Goal: Information Seeking & Learning: Learn about a topic

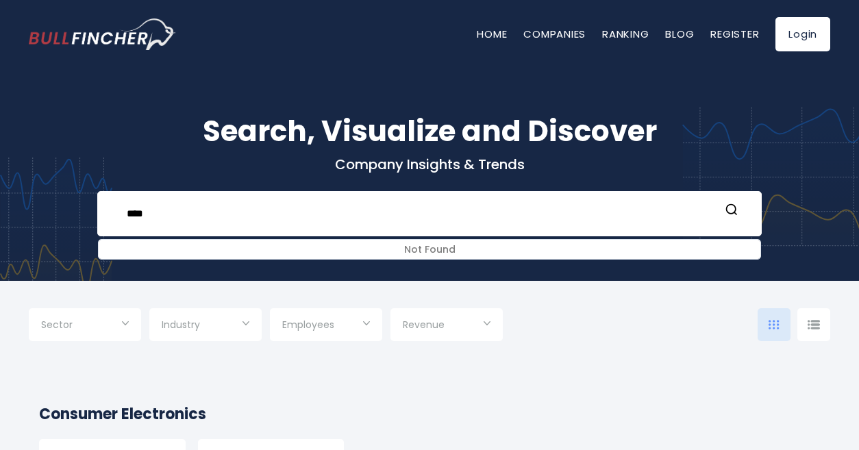
drag, startPoint x: 0, startPoint y: 0, endPoint x: 1, endPoint y: 231, distance: 230.8
click at [1, 231] on div "Search, Visualize and Discover Company Insights & Trends **** Not Found Recent …" at bounding box center [429, 164] width 859 height 233
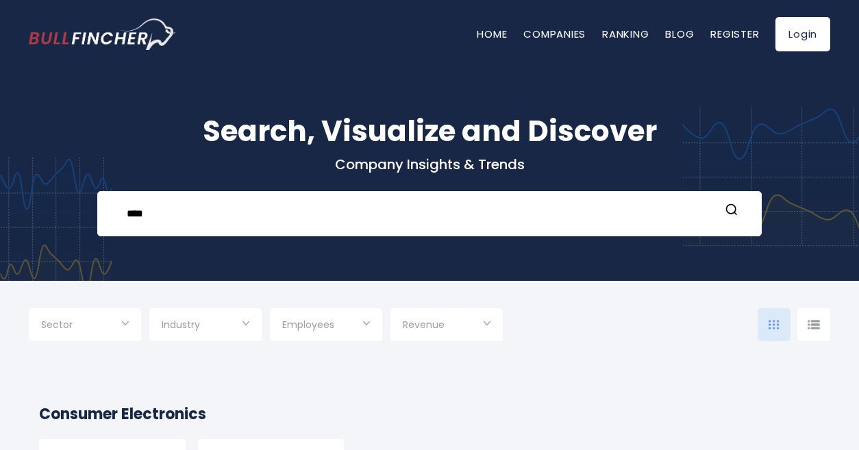
type input "****"
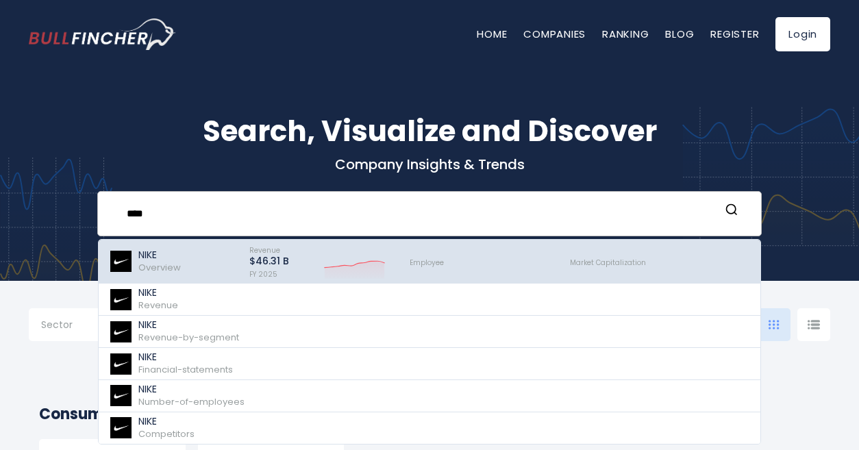
click at [157, 269] on span "Overview" at bounding box center [159, 267] width 42 height 13
click at [165, 255] on p "NIKE" at bounding box center [159, 255] width 42 height 12
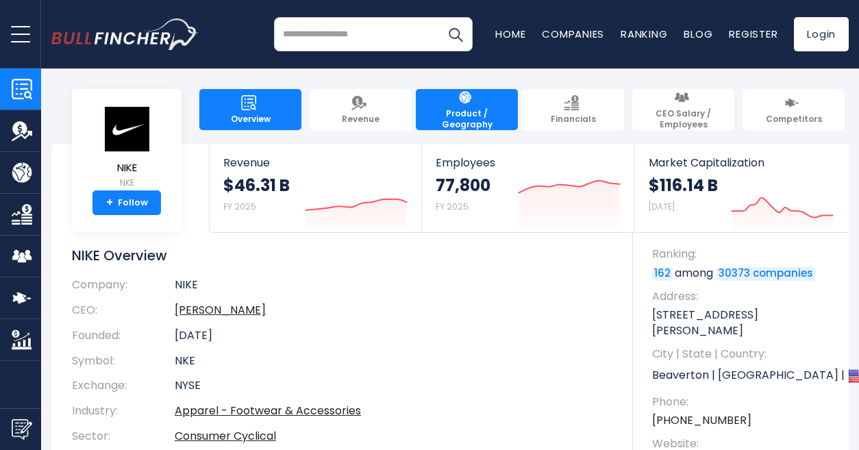
click at [465, 112] on link "Product / Geography" at bounding box center [467, 109] width 102 height 41
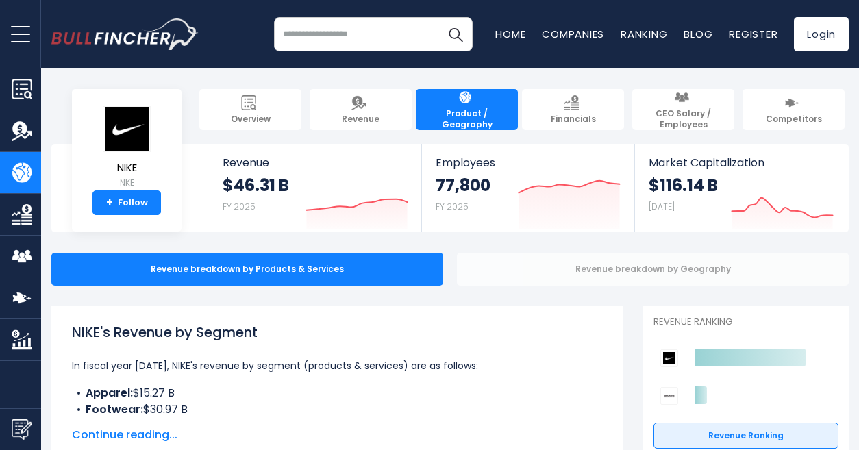
click at [699, 269] on div "Revenue breakdown by Geography" at bounding box center [653, 269] width 392 height 33
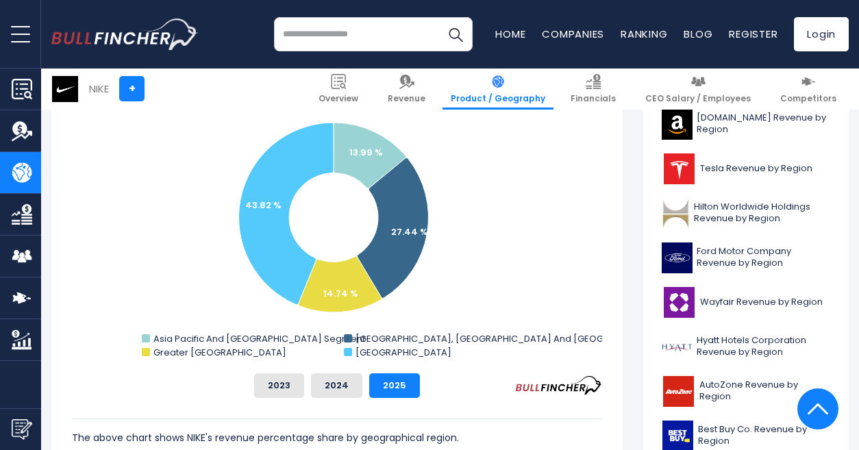
scroll to position [369, 0]
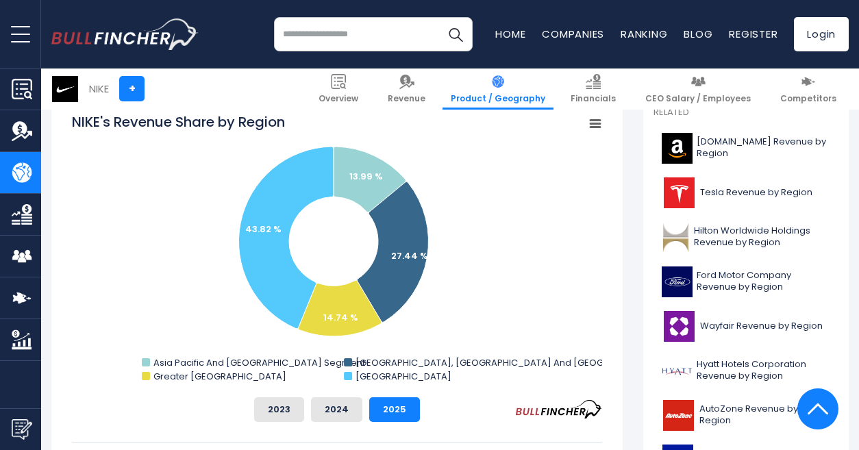
drag, startPoint x: 770, startPoint y: 1, endPoint x: 219, endPoint y: 20, distance: 551.5
click at [219, 20] on div "Recent searches NIKE Trending searches Home Blog" at bounding box center [449, 34] width 797 height 68
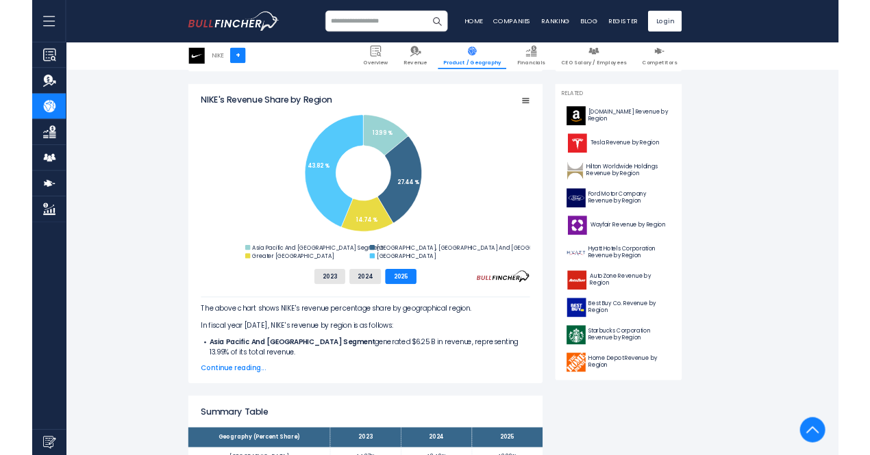
scroll to position [285, 0]
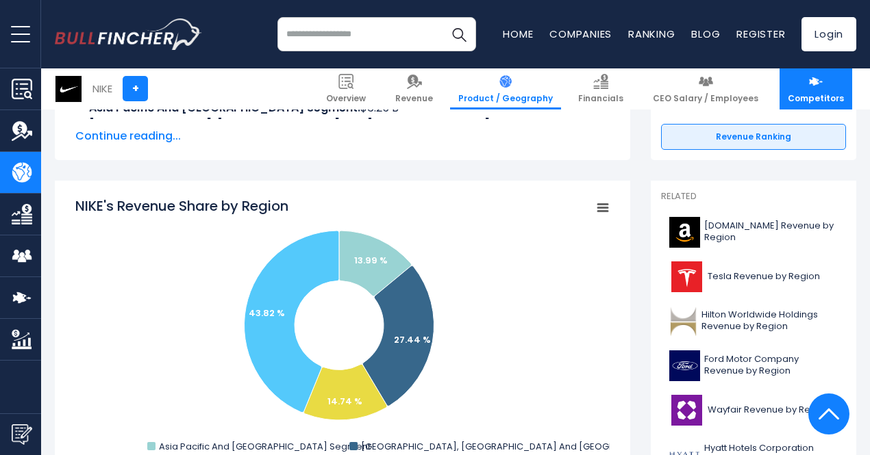
click at [805, 90] on link "Competitors" at bounding box center [815, 88] width 73 height 41
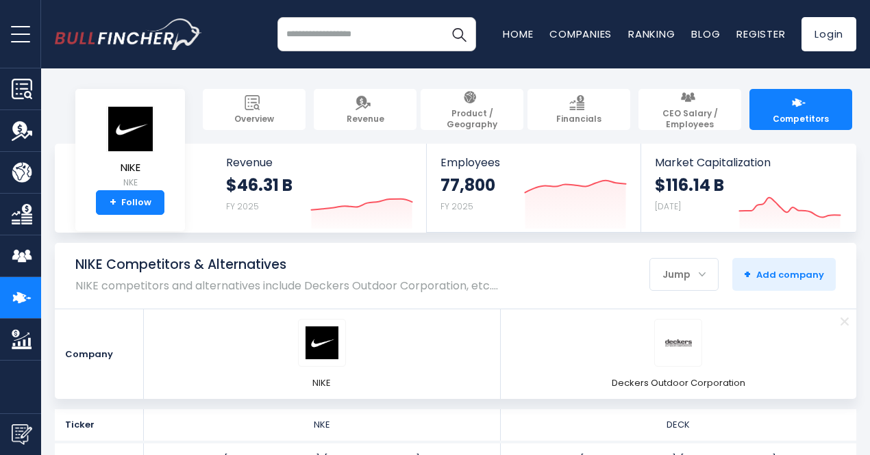
click at [340, 46] on input "search" at bounding box center [376, 34] width 199 height 34
type input "******"
click at [442, 17] on button "Search" at bounding box center [459, 34] width 34 height 34
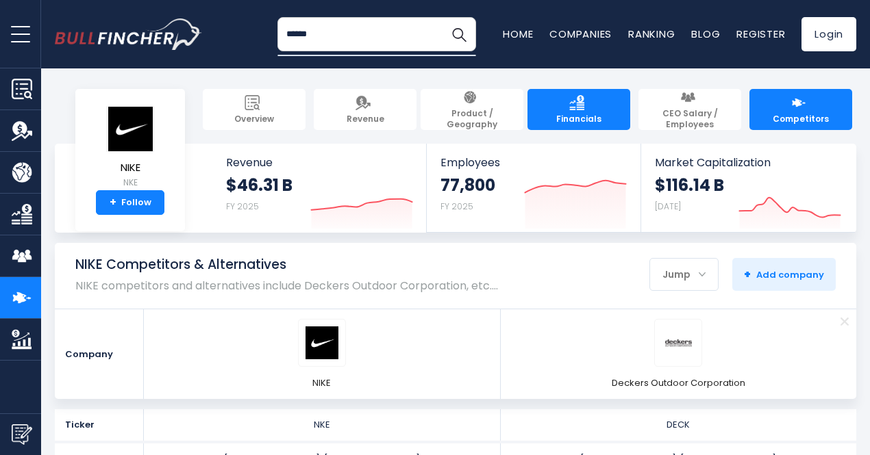
click at [540, 110] on link "Financials" at bounding box center [578, 109] width 103 height 41
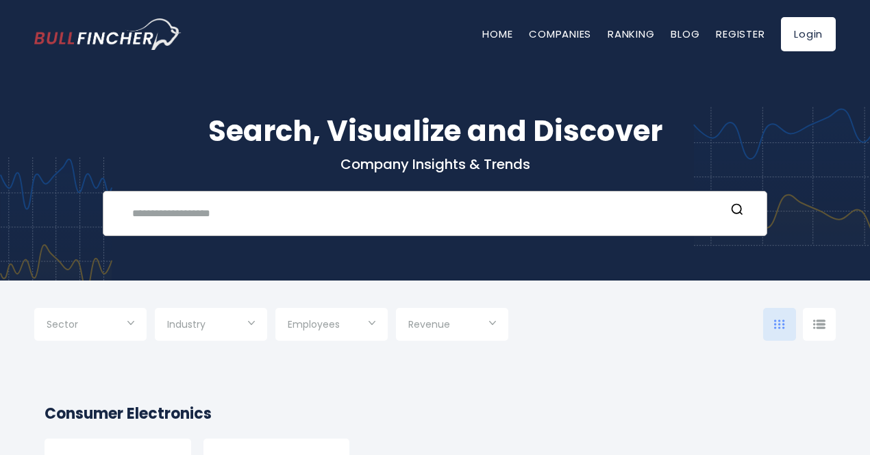
click at [283, 206] on input "text" at bounding box center [424, 213] width 601 height 25
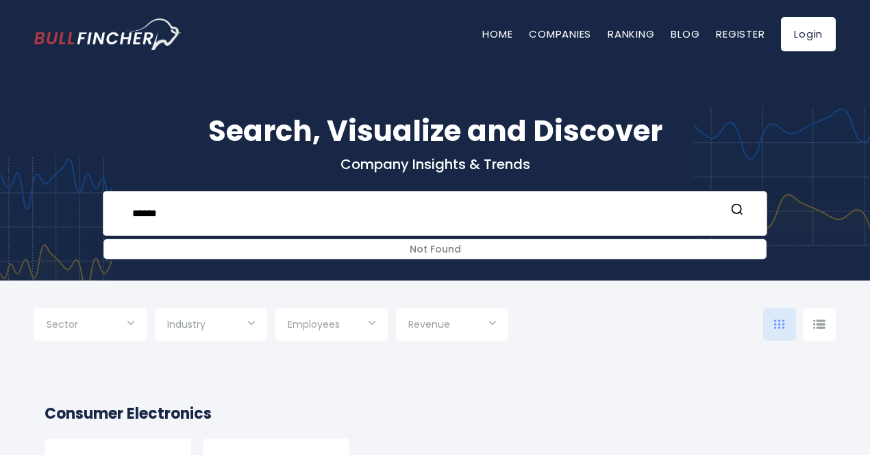
type input "******"
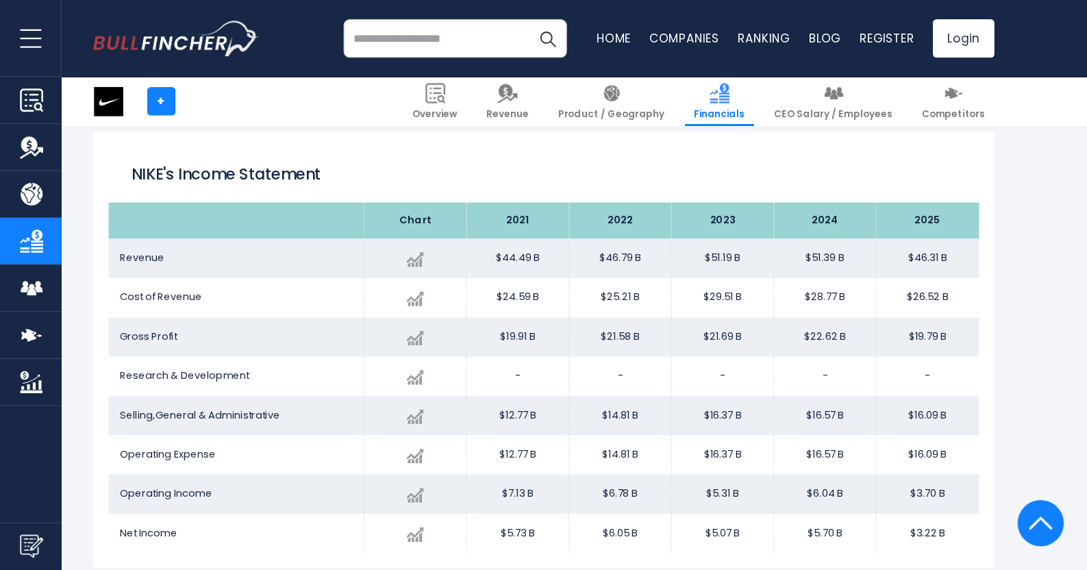
scroll to position [742, 0]
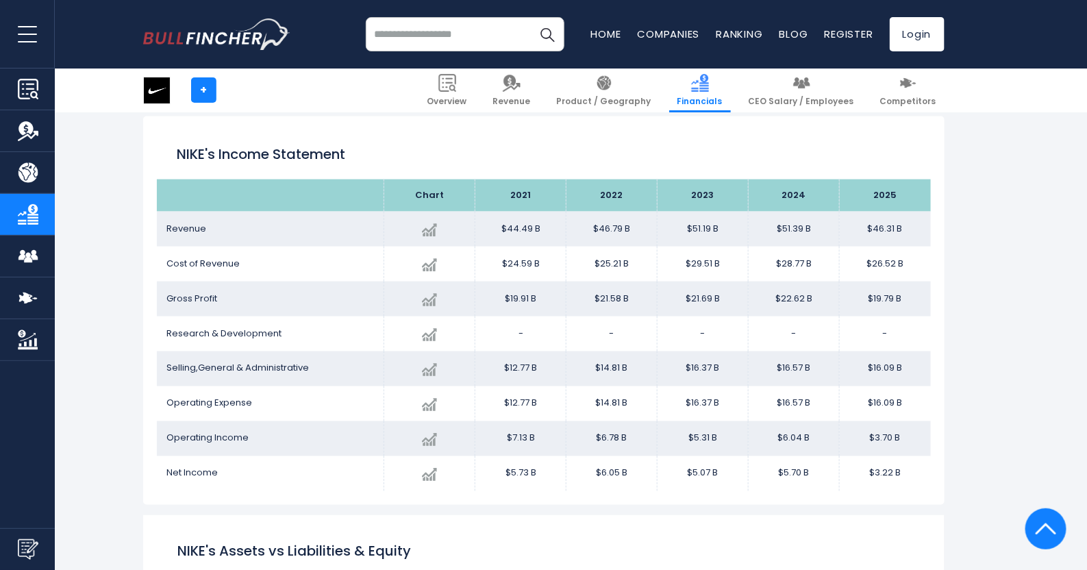
drag, startPoint x: 849, startPoint y: 3, endPoint x: 575, endPoint y: 184, distance: 328.2
click at [575, 184] on th "2022" at bounding box center [611, 195] width 91 height 32
click at [520, 88] on img at bounding box center [512, 83] width 18 height 18
click at [603, 40] on link "Home" at bounding box center [606, 34] width 30 height 14
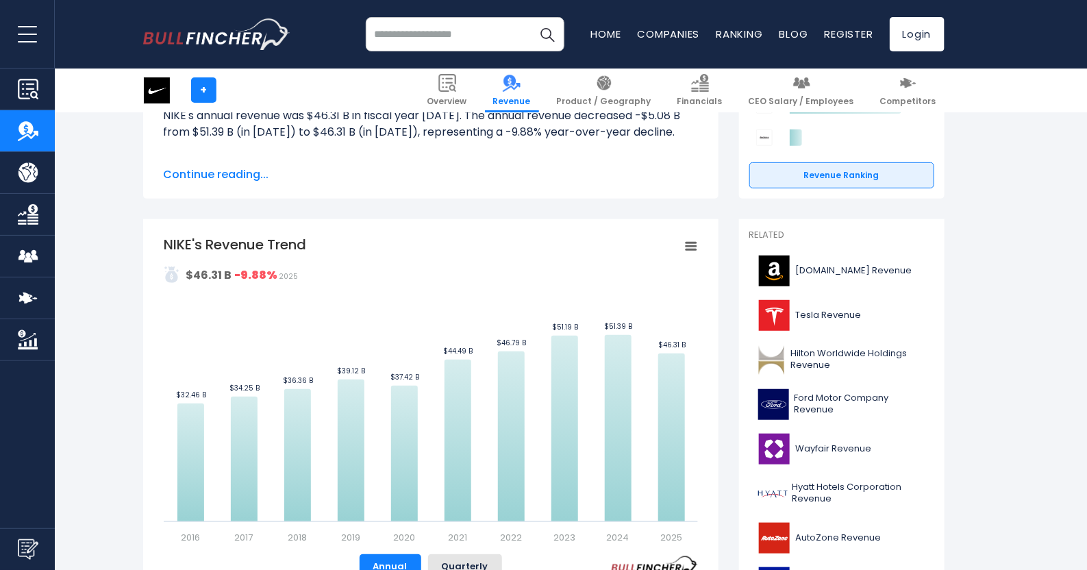
scroll to position [151, 0]
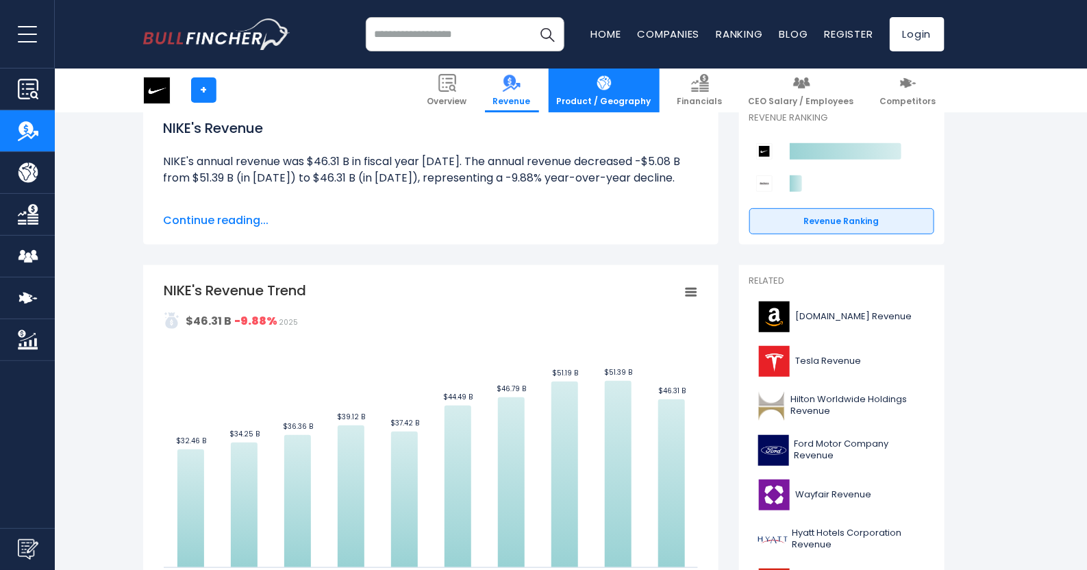
click at [603, 87] on link "Product / Geography" at bounding box center [603, 90] width 111 height 44
click at [634, 90] on link "Product / Geography" at bounding box center [603, 90] width 111 height 44
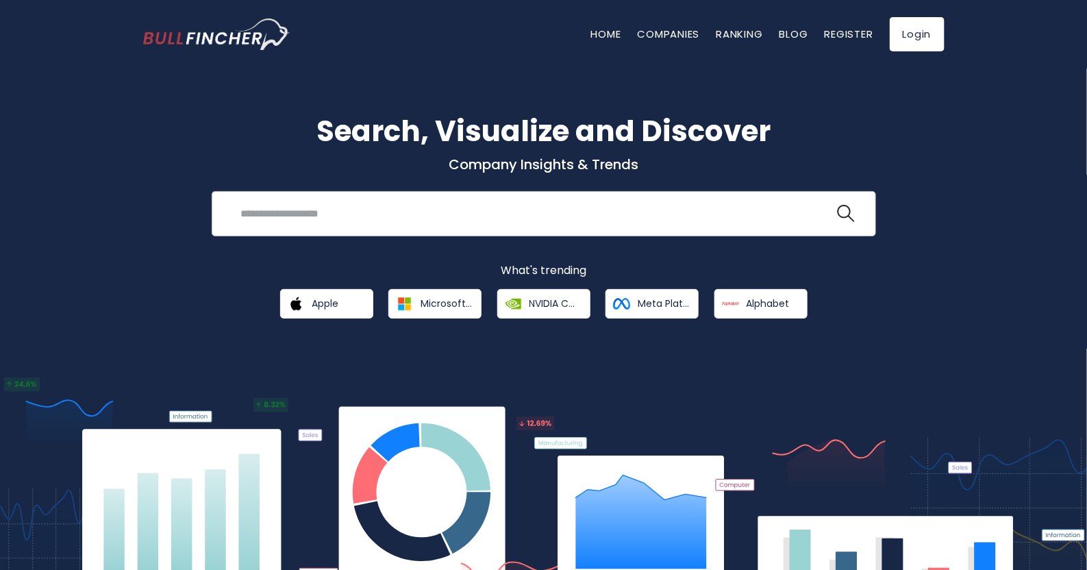
click at [405, 213] on input "search" at bounding box center [533, 213] width 601 height 25
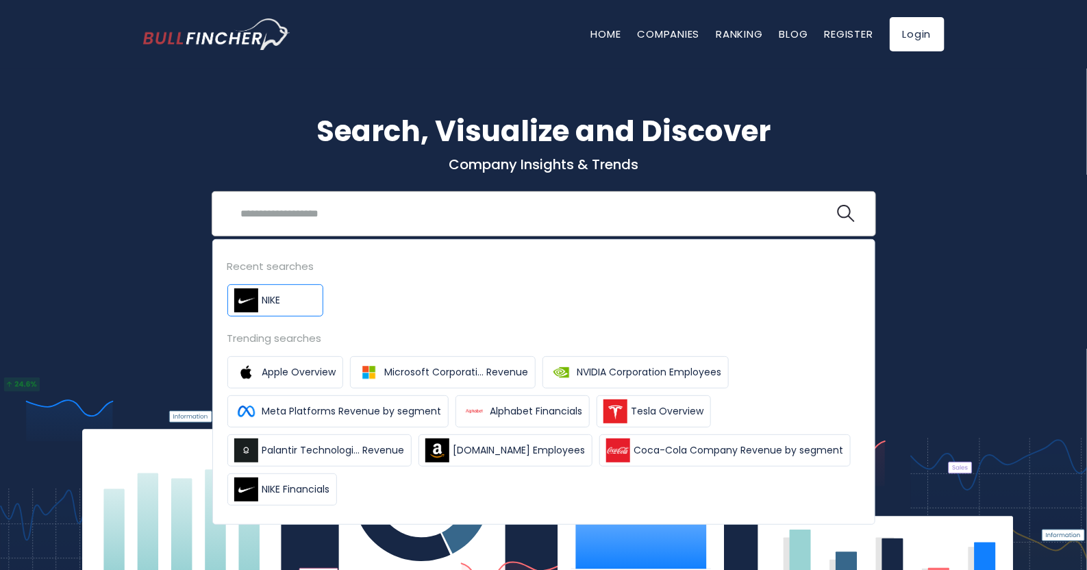
click at [299, 297] on link "NIKE" at bounding box center [275, 300] width 96 height 32
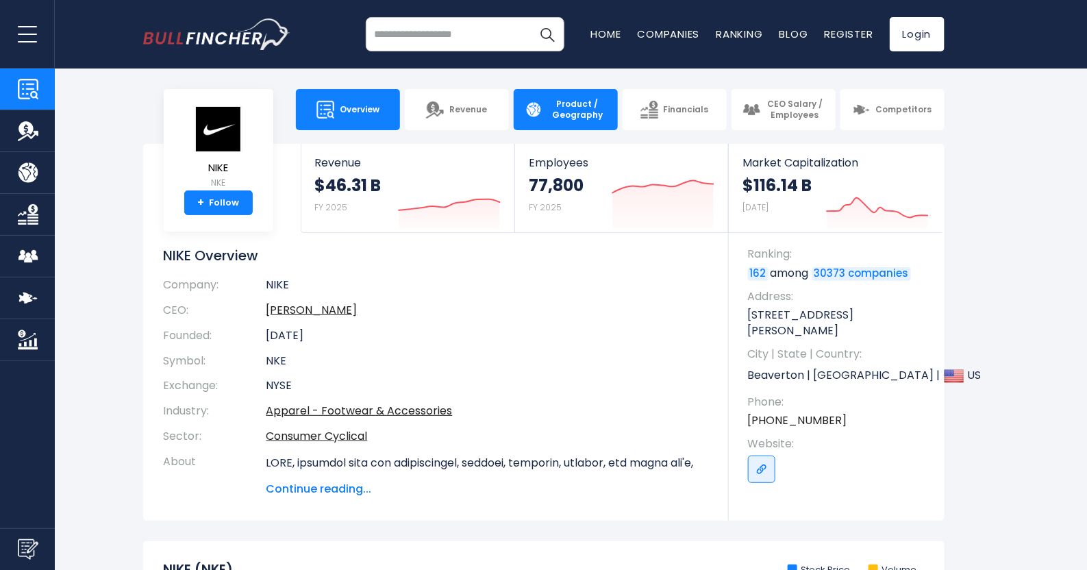
click at [561, 114] on span "Product / Geography" at bounding box center [577, 109] width 59 height 21
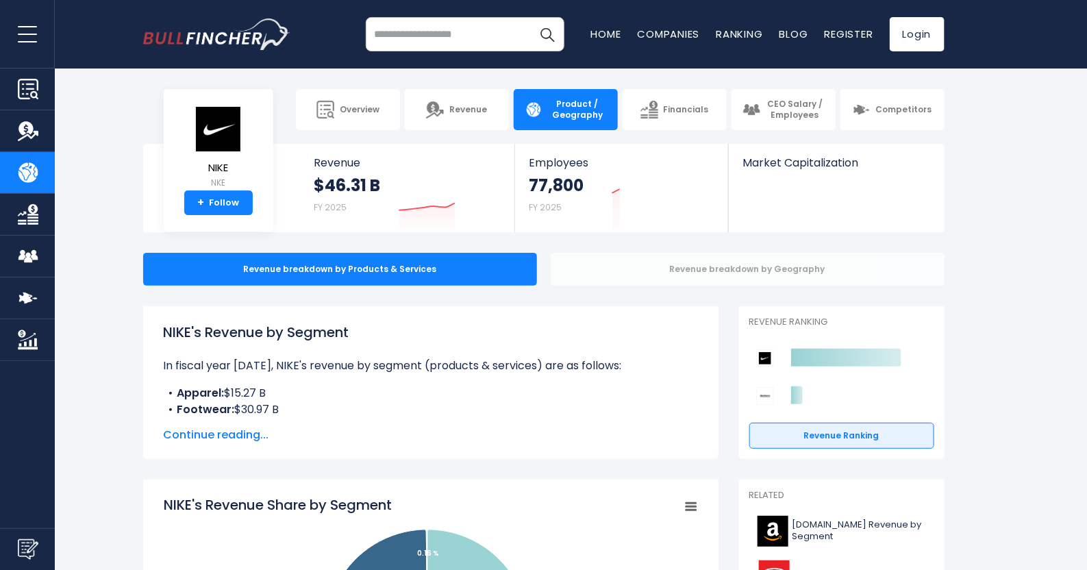
click at [764, 276] on div "Revenue breakdown by Geography" at bounding box center [748, 269] width 394 height 33
